Goal: Transaction & Acquisition: Purchase product/service

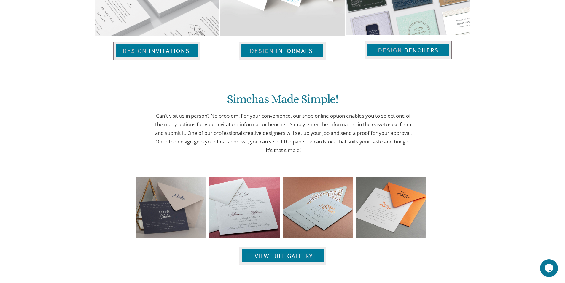
scroll to position [453, 0]
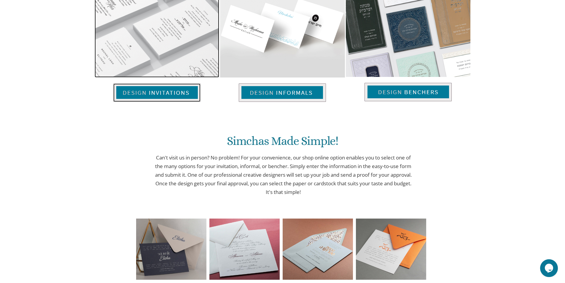
click at [166, 60] on img at bounding box center [157, 23] width 125 height 108
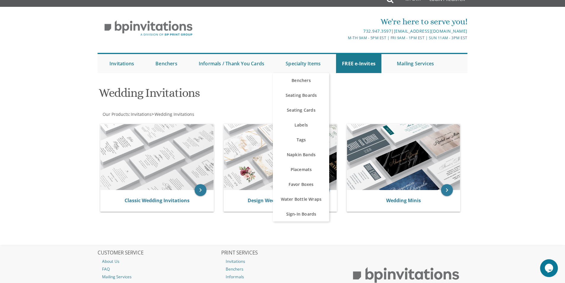
scroll to position [10, 0]
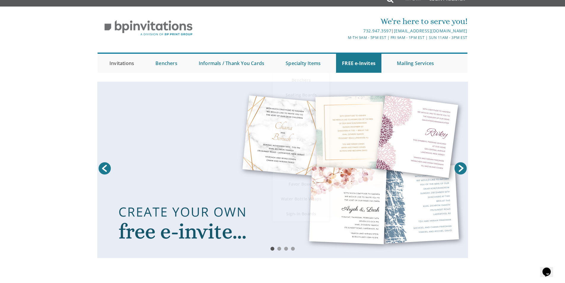
click at [140, 67] on li "Invitations Weddings Bar Mitzvah Bat Mitzvah Wedding Minis Kiddush Minis FREE e…" at bounding box center [126, 63] width 46 height 19
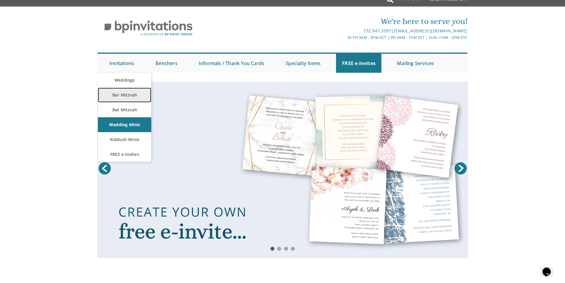
click at [133, 93] on link "Bar Mitzvah" at bounding box center [124, 94] width 53 height 15
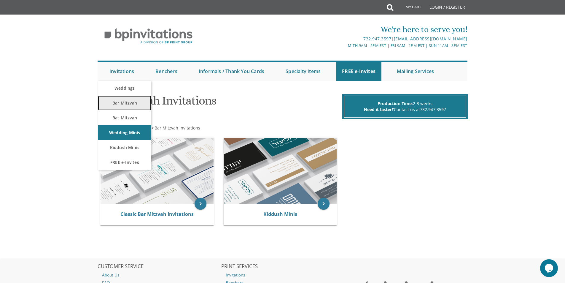
click at [130, 100] on link "Bar Mitzvah" at bounding box center [124, 102] width 53 height 15
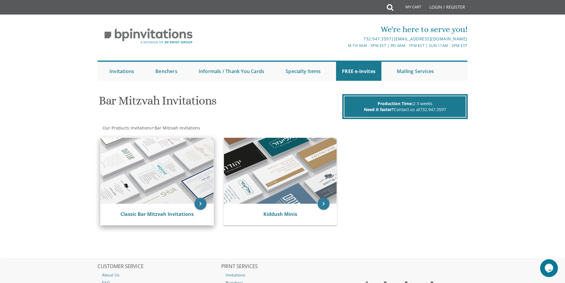
click at [203, 165] on img at bounding box center [157, 171] width 113 height 66
click at [178, 215] on link "Classic Bar Mitzvah Invitations" at bounding box center [156, 214] width 73 height 7
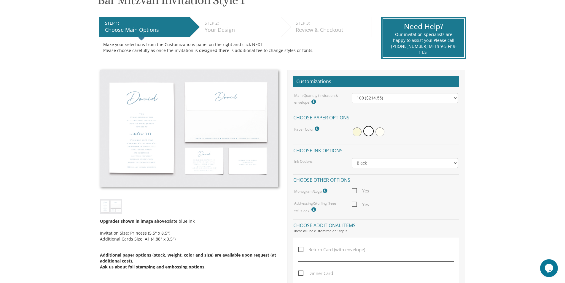
scroll to position [148, 0]
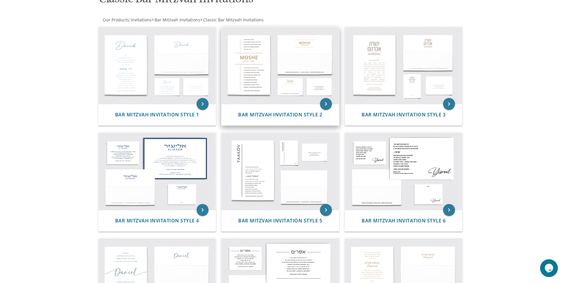
scroll to position [138, 0]
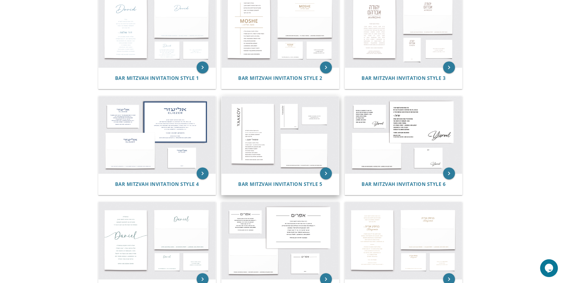
click at [296, 153] on img at bounding box center [280, 134] width 117 height 77
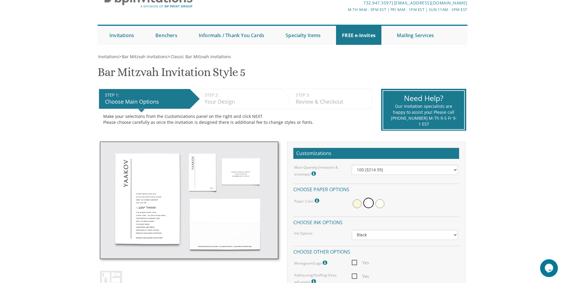
scroll to position [89, 0]
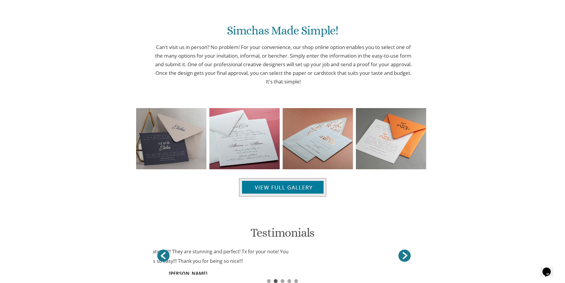
scroll to position [613, 0]
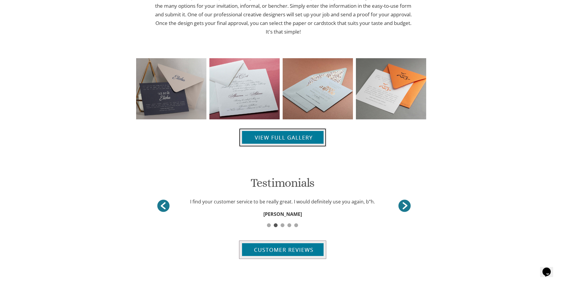
click at [295, 135] on img at bounding box center [282, 137] width 87 height 18
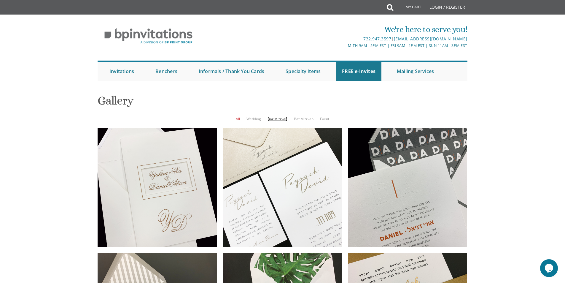
click at [271, 119] on link "Bar Mitzvah" at bounding box center [277, 118] width 20 height 5
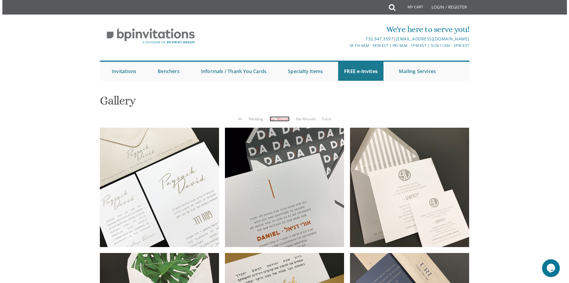
scroll to position [287, 0]
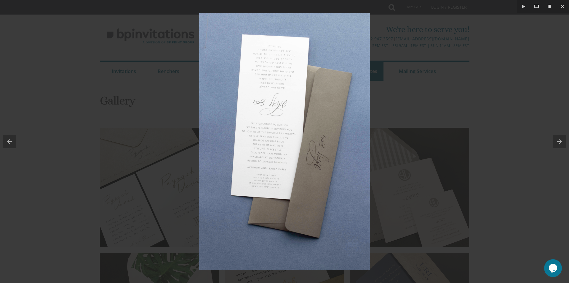
click at [494, 88] on div at bounding box center [284, 141] width 569 height 283
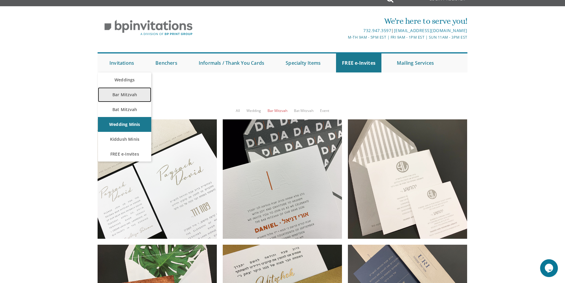
click at [125, 102] on link "Bar Mitzvah" at bounding box center [124, 94] width 53 height 15
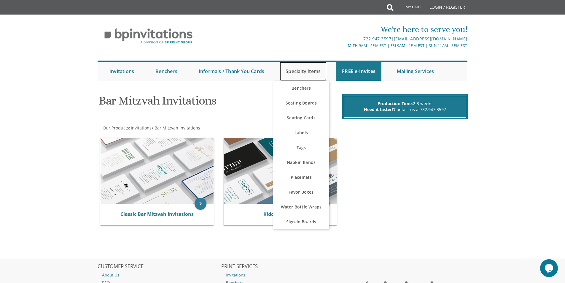
click at [299, 74] on link "Specialty Items" at bounding box center [303, 71] width 47 height 19
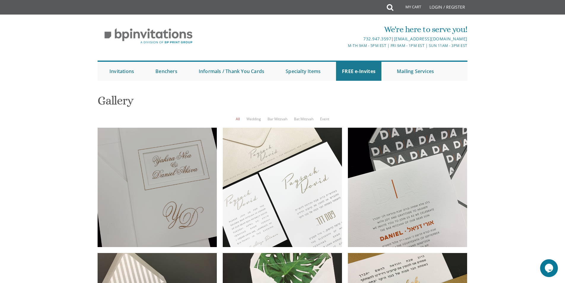
scroll to position [50, 0]
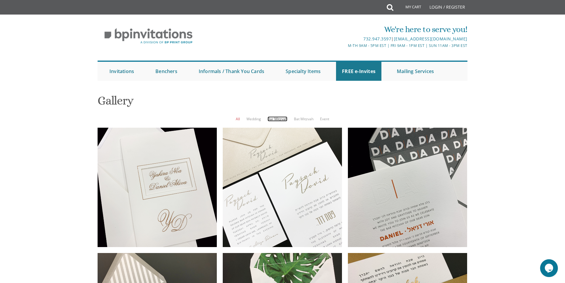
click at [275, 116] on link "Bar Mitzvah" at bounding box center [277, 118] width 20 height 5
